Goal: Complete application form

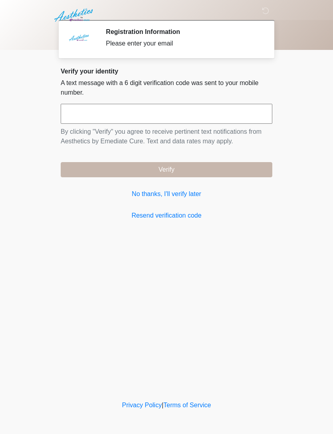
click at [181, 185] on div "Verify your identity A text message with a 6 digit verification code was sent t…" at bounding box center [166, 143] width 211 height 153
click at [178, 183] on div "Verify your identity A text message with a 6 digit verification code was sent t…" at bounding box center [166, 143] width 211 height 153
click at [180, 193] on link "No thanks, I'll verify later" at bounding box center [166, 194] width 211 height 10
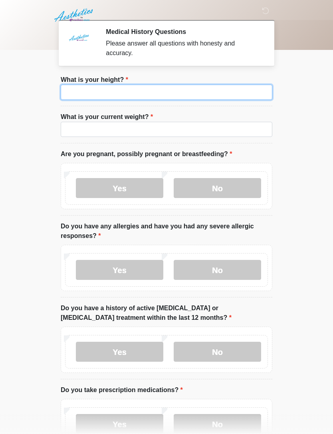
click at [202, 89] on input "What is your height?" at bounding box center [166, 92] width 211 height 15
type input "***"
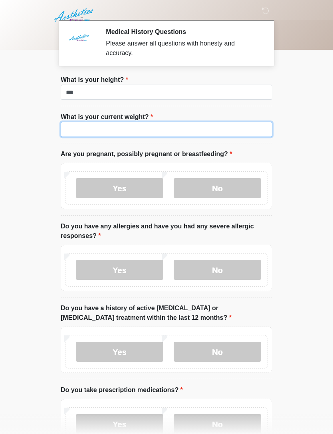
click at [203, 122] on input "What is your current weight?" at bounding box center [166, 129] width 211 height 15
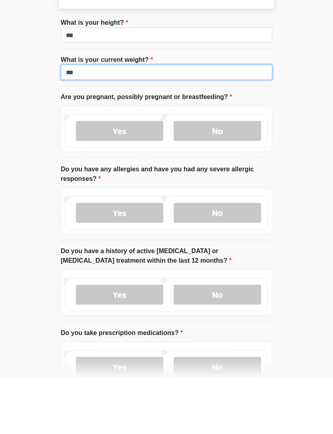
type input "***"
click at [236, 178] on label "No" at bounding box center [217, 188] width 87 height 20
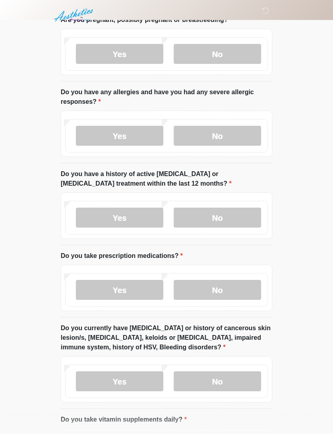
scroll to position [136, 0]
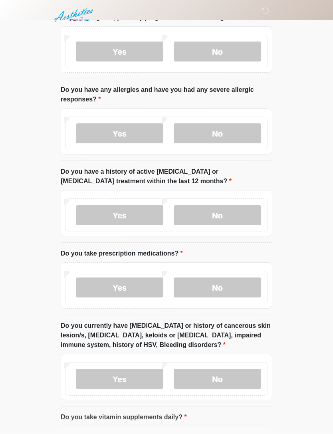
click at [221, 140] on label "No" at bounding box center [217, 133] width 87 height 20
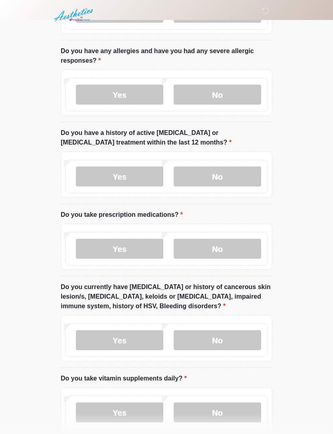
scroll to position [175, 0]
click at [238, 171] on label "No" at bounding box center [217, 176] width 87 height 20
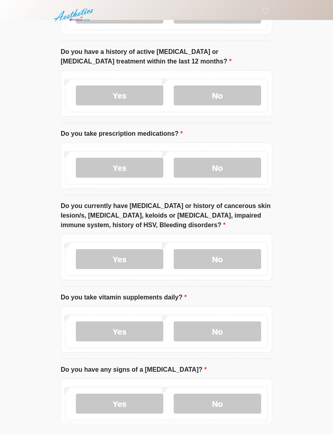
click at [137, 158] on label "Yes" at bounding box center [119, 168] width 87 height 20
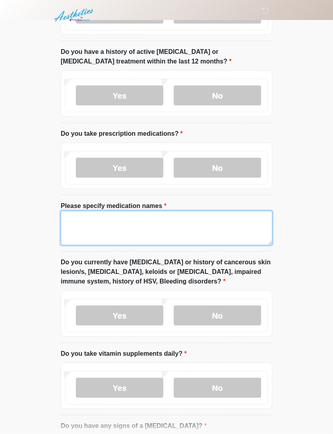
click at [111, 226] on textarea "Please specify medication names" at bounding box center [166, 228] width 211 height 34
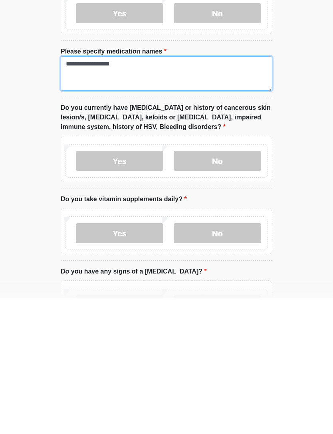
type textarea "**********"
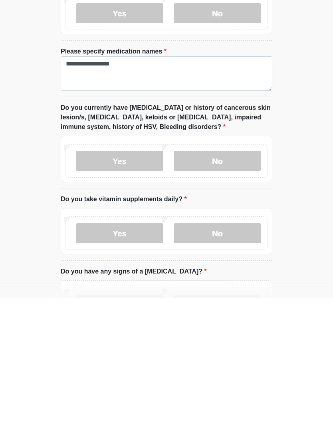
click at [241, 286] on label "No" at bounding box center [217, 296] width 87 height 20
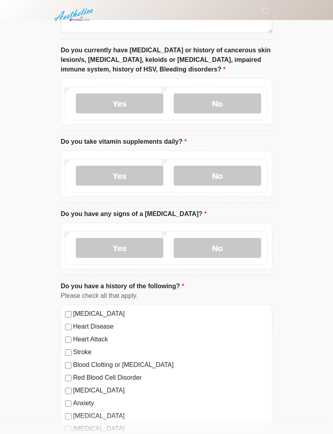
scroll to position [470, 0]
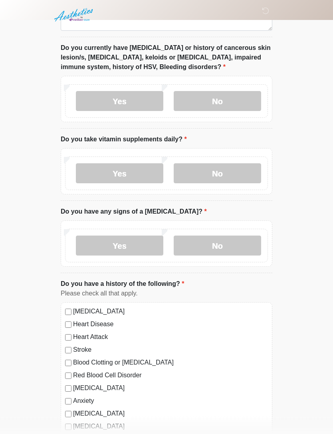
click at [140, 166] on label "Yes" at bounding box center [119, 174] width 87 height 20
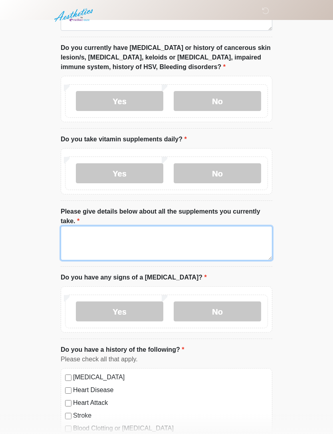
click at [158, 237] on textarea "Please give details below about all the supplements you currently take." at bounding box center [166, 243] width 211 height 34
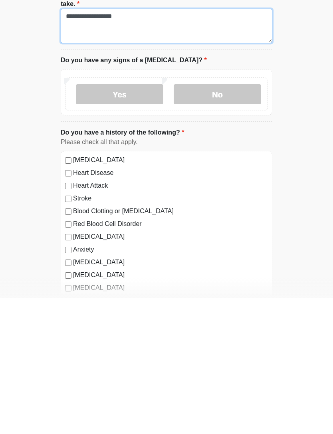
type textarea "**********"
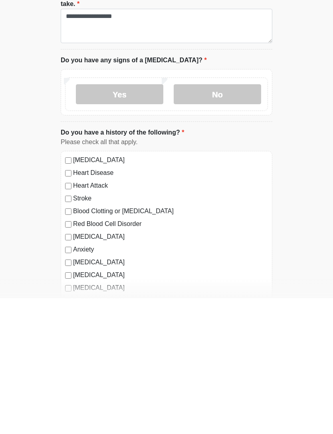
click at [237, 220] on label "No" at bounding box center [217, 230] width 87 height 20
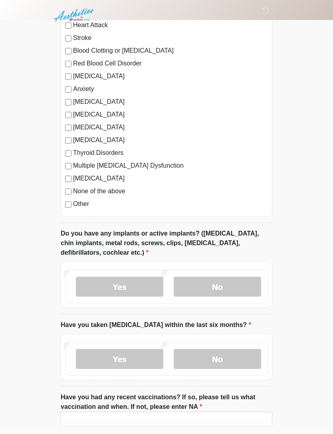
scroll to position [848, 0]
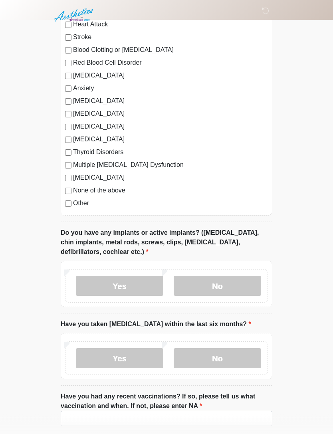
click at [110, 187] on label "None of the above" at bounding box center [170, 191] width 195 height 10
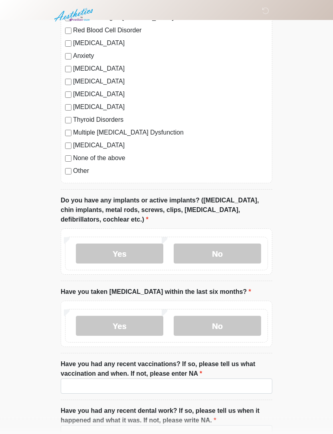
scroll to position [883, 0]
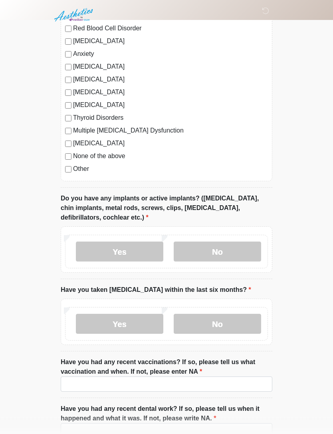
click at [235, 253] on label "No" at bounding box center [217, 252] width 87 height 20
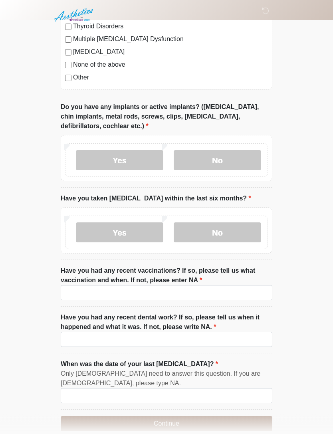
scroll to position [976, 0]
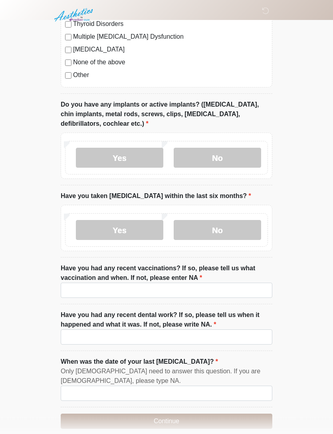
click at [228, 228] on label "No" at bounding box center [217, 230] width 87 height 20
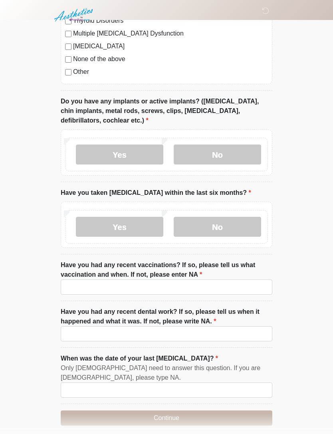
scroll to position [986, 0]
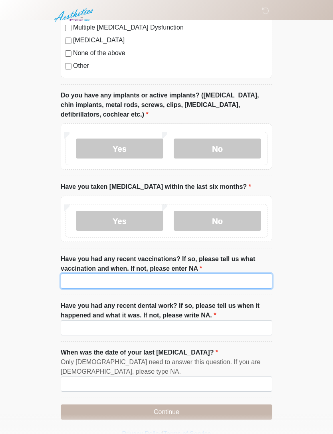
click at [209, 279] on input "Have you had any recent vaccinations? If so, please tell us what vaccination an…" at bounding box center [166, 280] width 211 height 15
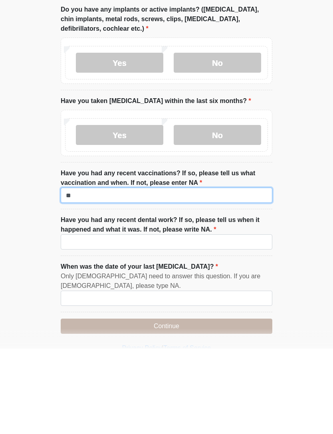
type input "**"
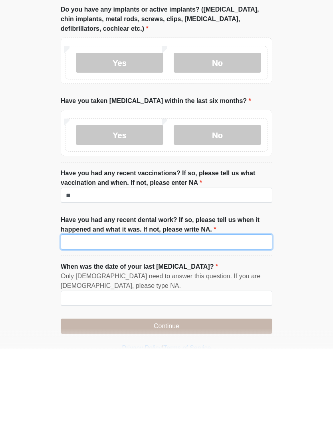
click at [223, 320] on input "Have you had any recent dental work? If so, please tell us when it happened and…" at bounding box center [166, 327] width 211 height 15
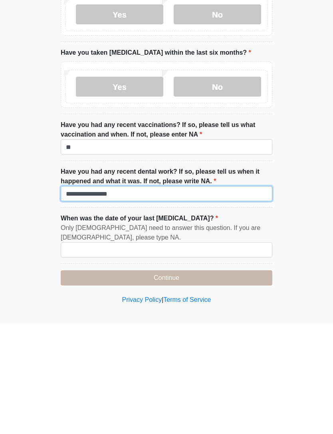
scroll to position [1012, 0]
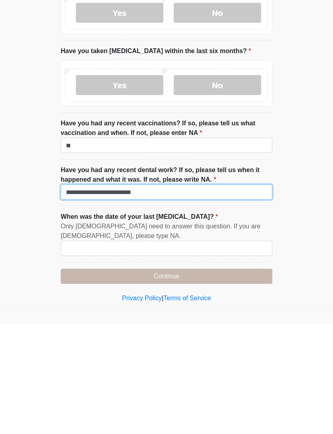
type input "**********"
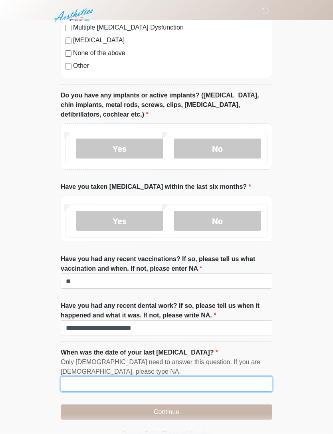
click at [178, 376] on input "When was the date of your last [MEDICAL_DATA]?" at bounding box center [166, 383] width 211 height 15
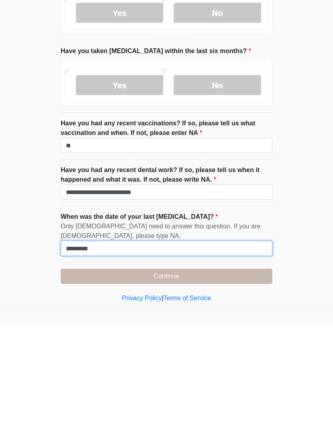
type input "*********"
click at [228, 379] on button "Continue" at bounding box center [166, 386] width 211 height 15
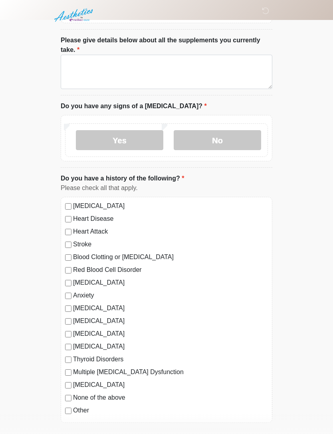
scroll to position [0, 0]
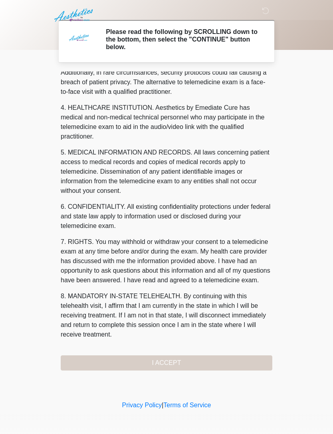
click at [196, 362] on button "I ACCEPT" at bounding box center [166, 362] width 211 height 15
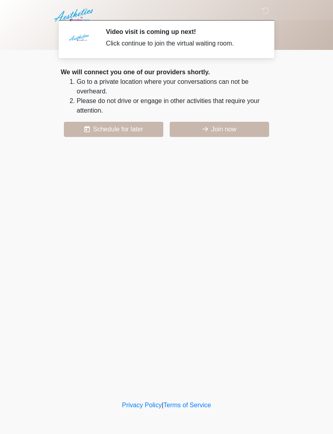
click at [236, 126] on button "Join now" at bounding box center [219, 129] width 99 height 15
